Goal: Information Seeking & Learning: Learn about a topic

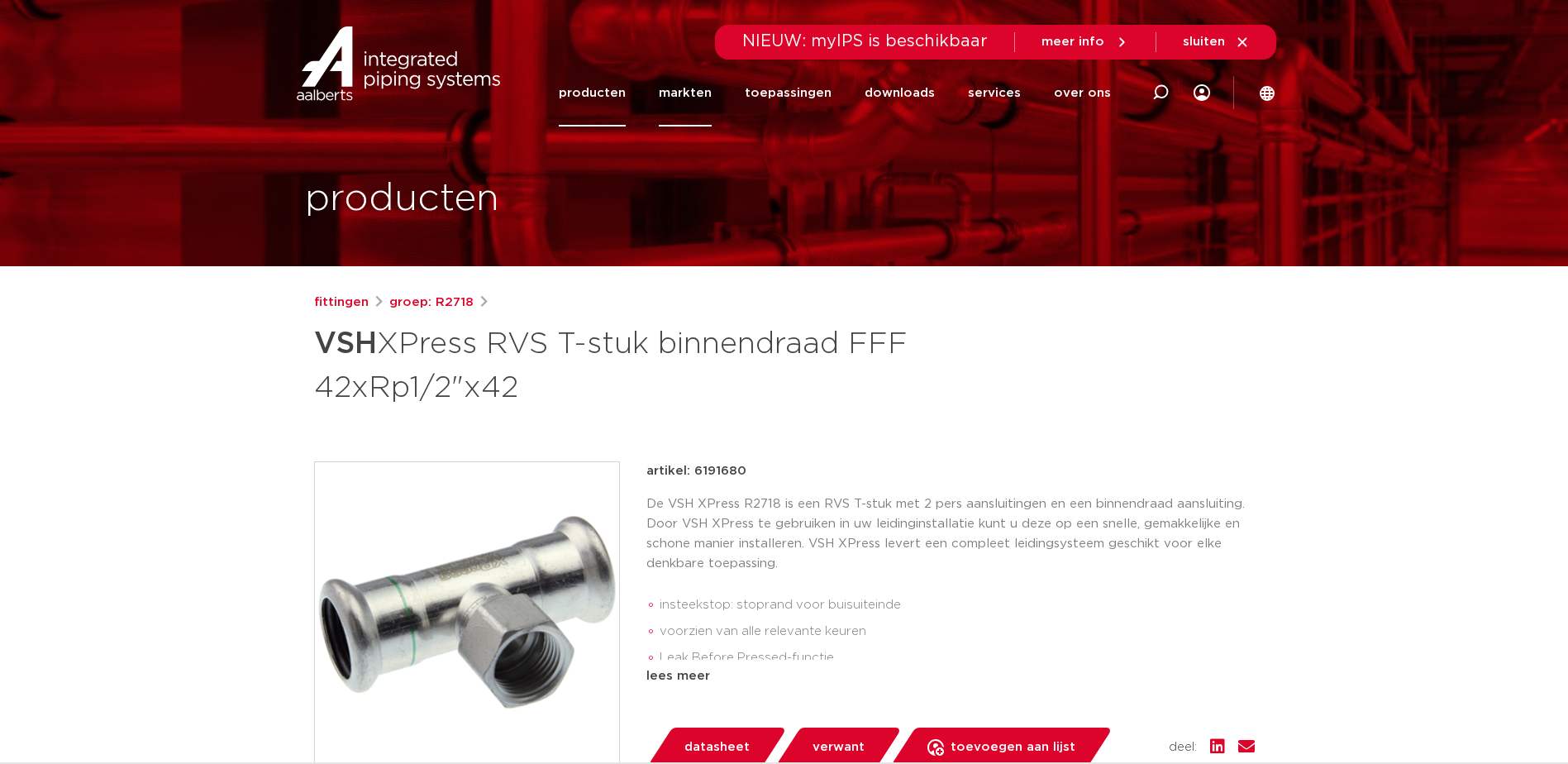
click at [703, 94] on link "markten" at bounding box center [685, 93] width 53 height 67
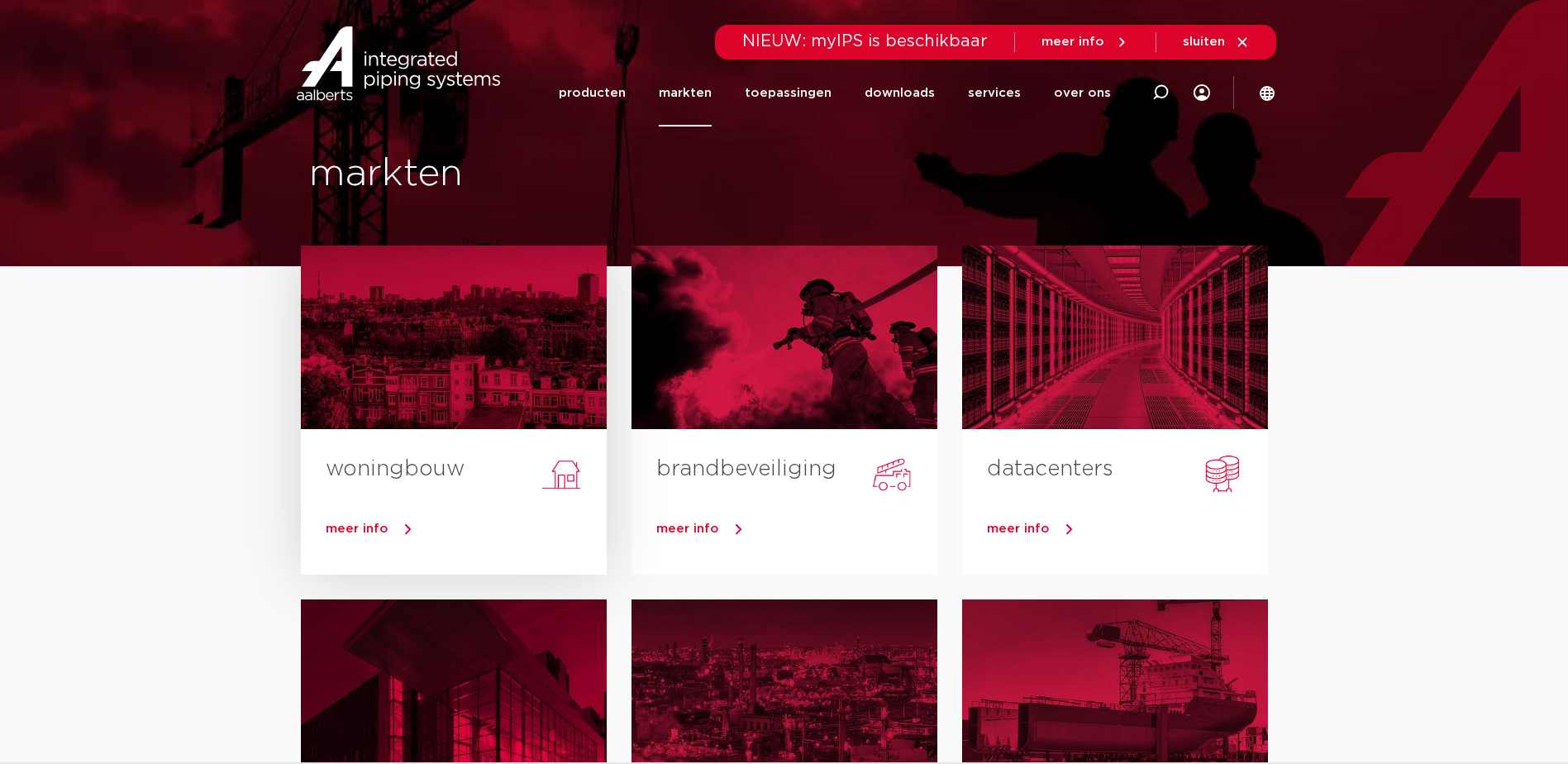
click at [464, 413] on div at bounding box center [454, 336] width 306 height 183
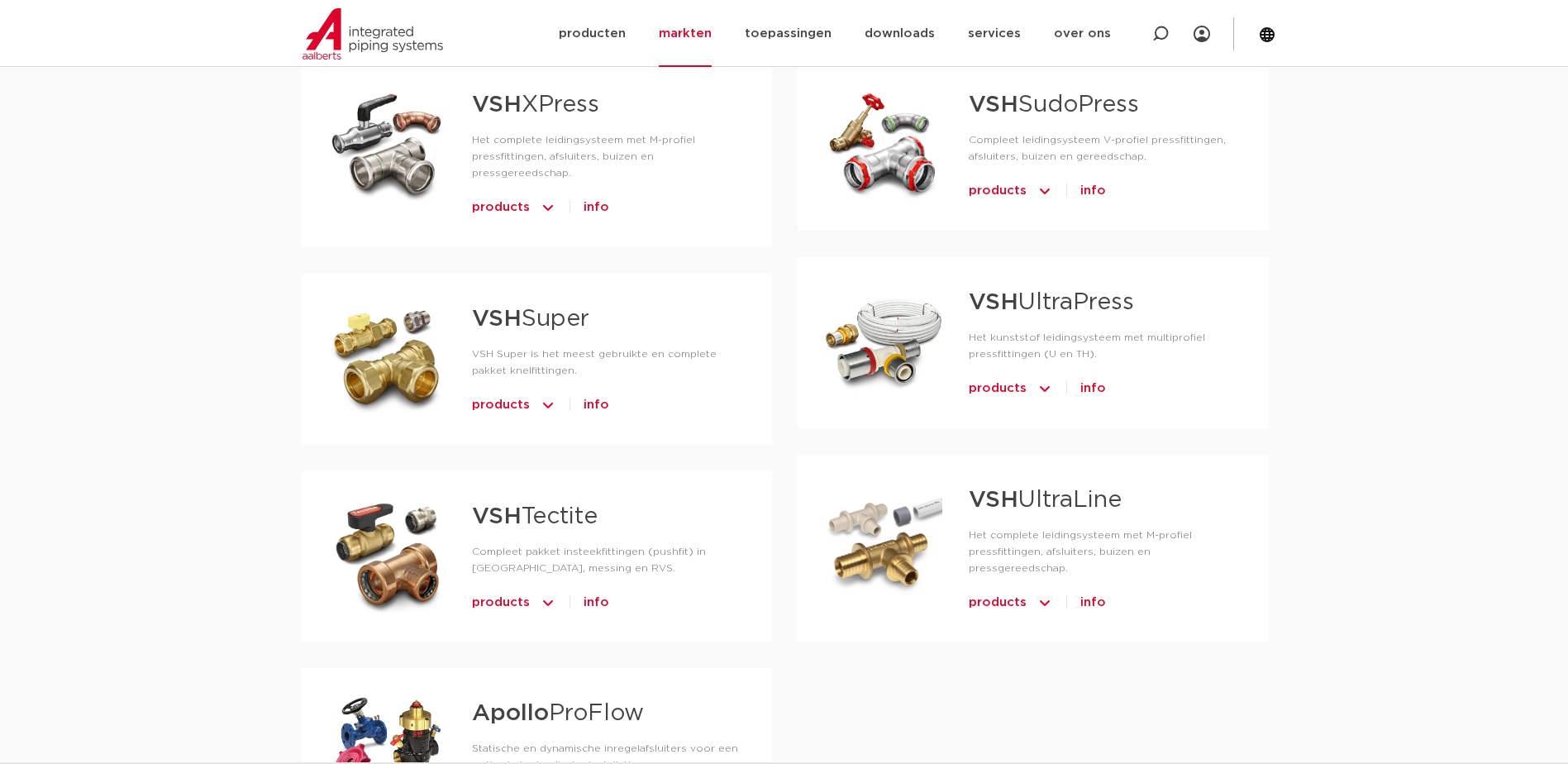
scroll to position [1157, 0]
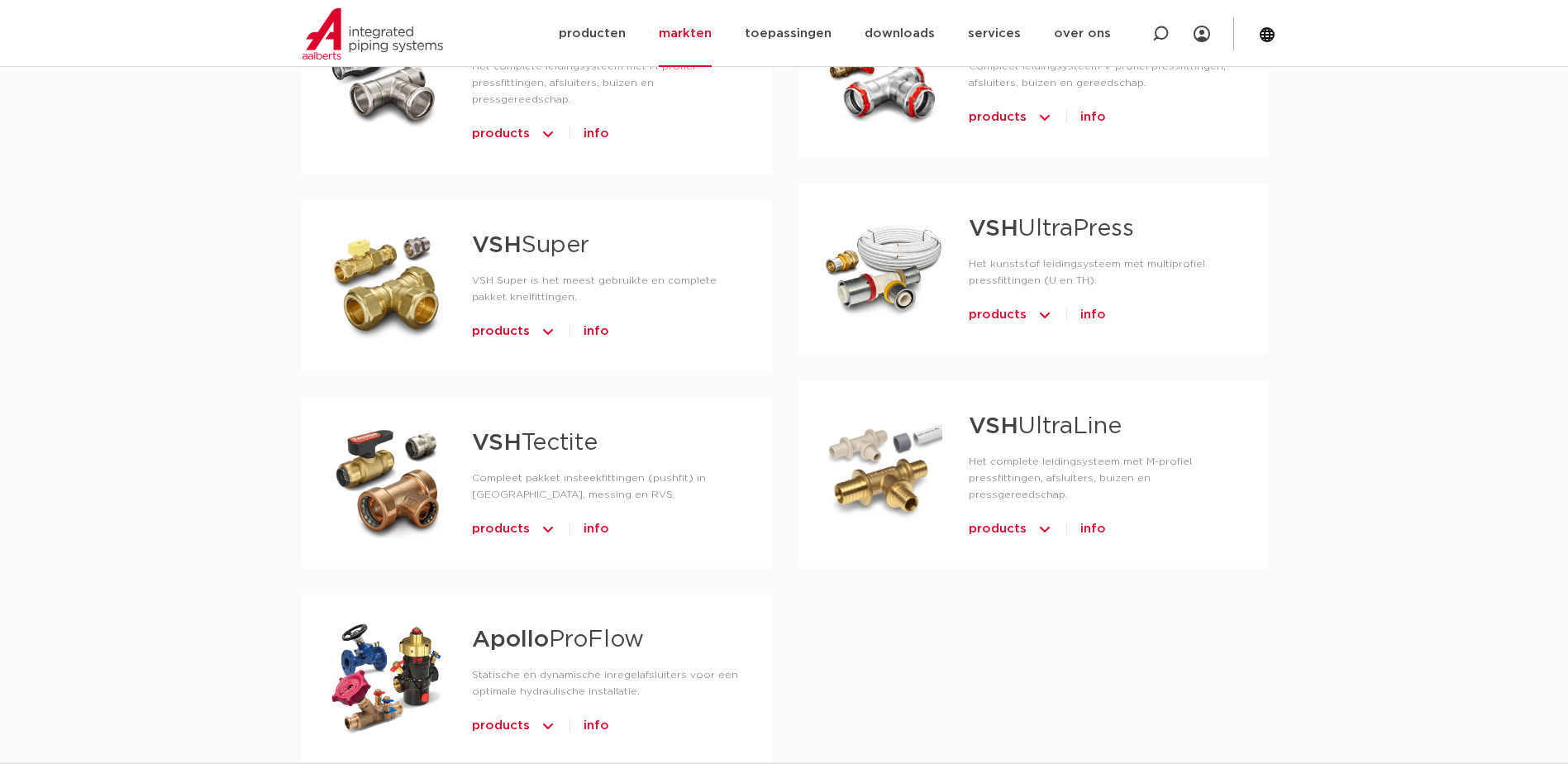
click at [525, 431] on link "VSH Tectite" at bounding box center [534, 443] width 125 height 23
click at [467, 424] on div "VSH Tectite Compleet pakket insteekfittingen (pushfit) in koper, messing en RVS…" at bounding box center [595, 483] width 300 height 118
click at [508, 431] on strong "VSH" at bounding box center [496, 443] width 49 height 23
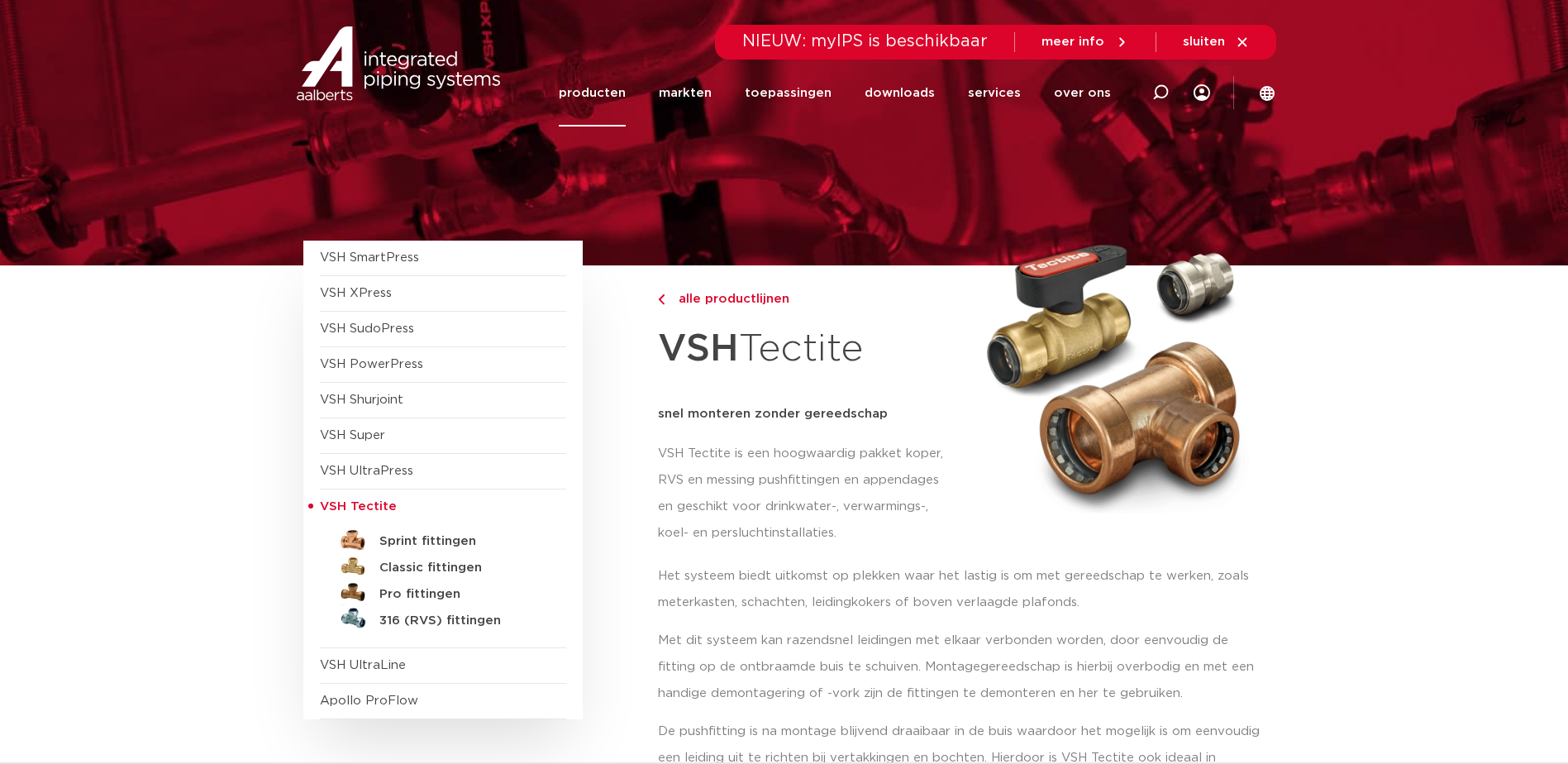
scroll to position [330, 0]
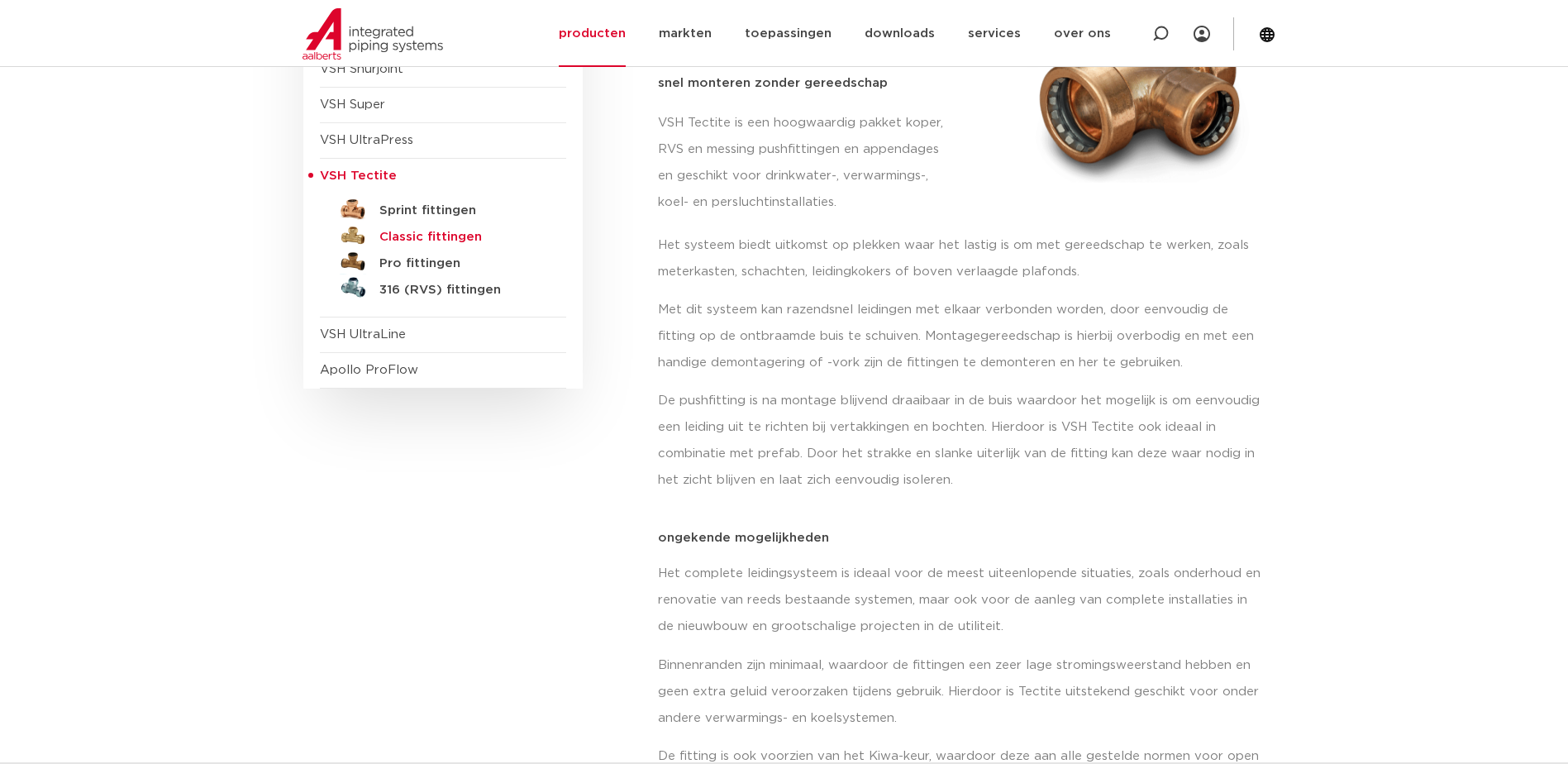
click at [406, 236] on h5 "Classic fittingen" at bounding box center [461, 237] width 164 height 15
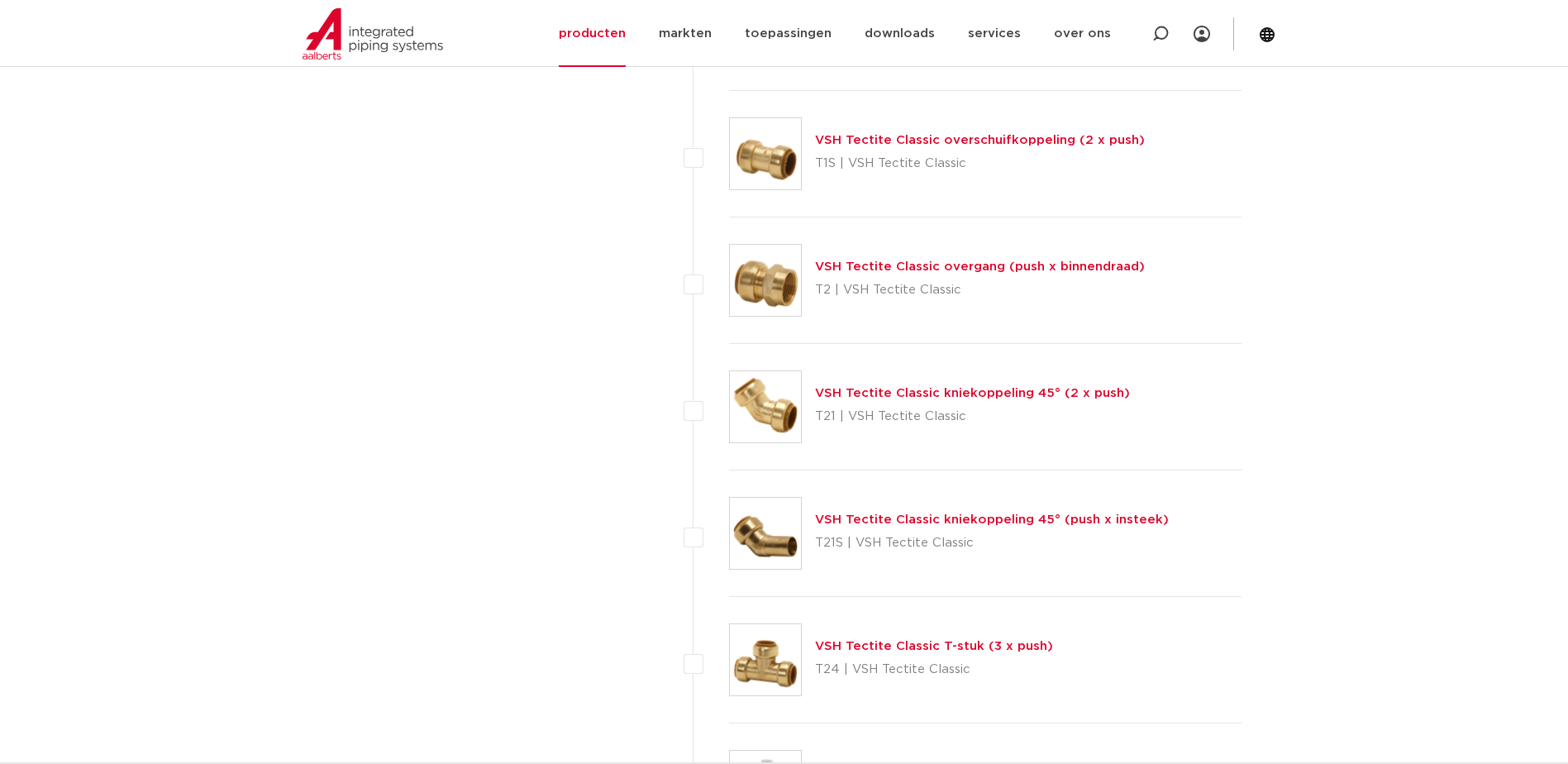
scroll to position [2066, 0]
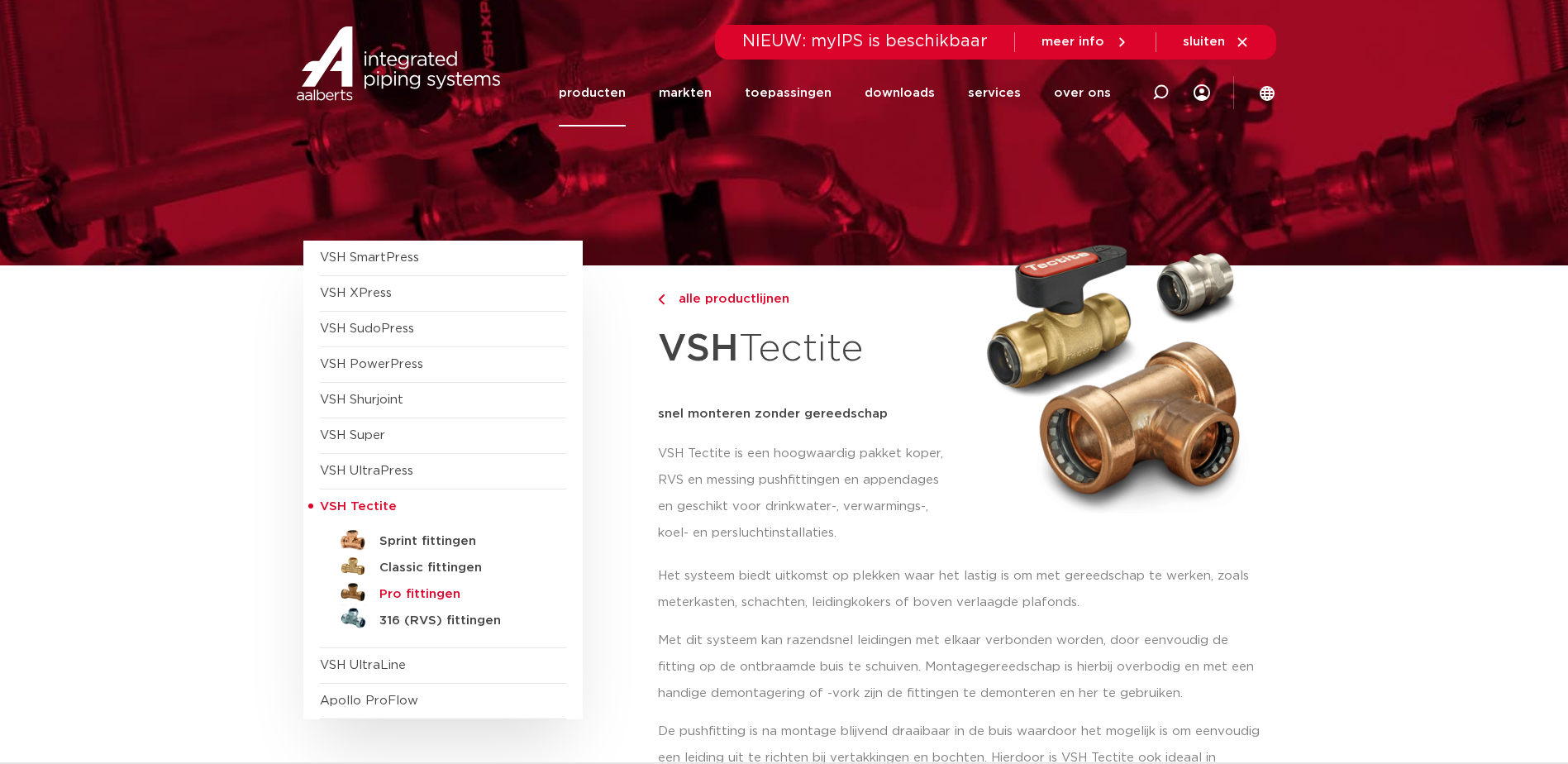
click at [413, 590] on h5 "Pro fittingen" at bounding box center [461, 594] width 164 height 15
click at [409, 615] on h5 "316 (RVS) fittingen" at bounding box center [461, 620] width 164 height 15
